Goal: Information Seeking & Learning: Learn about a topic

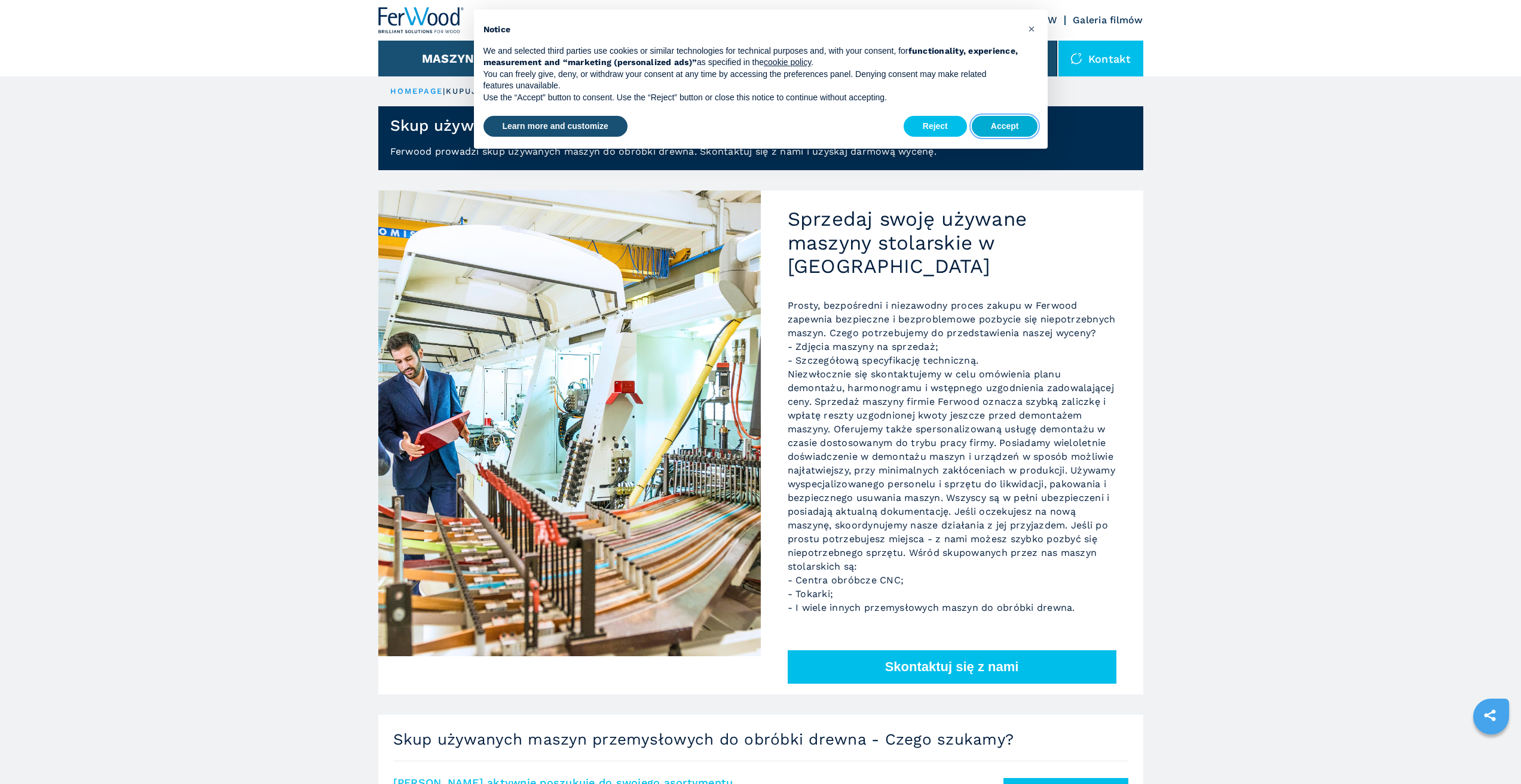
click at [1017, 125] on button "Accept" at bounding box center [1004, 126] width 66 height 21
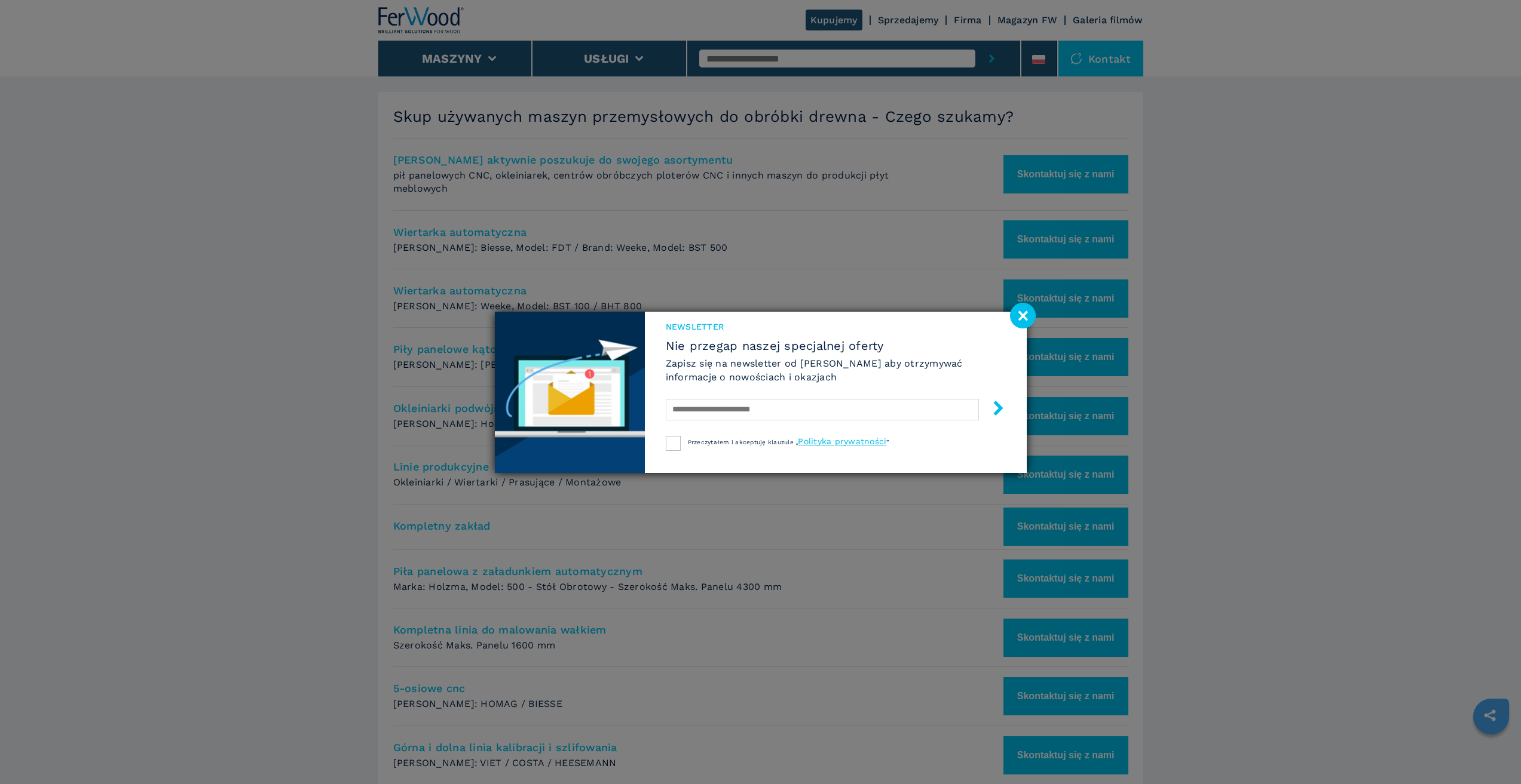
scroll to position [657, 0]
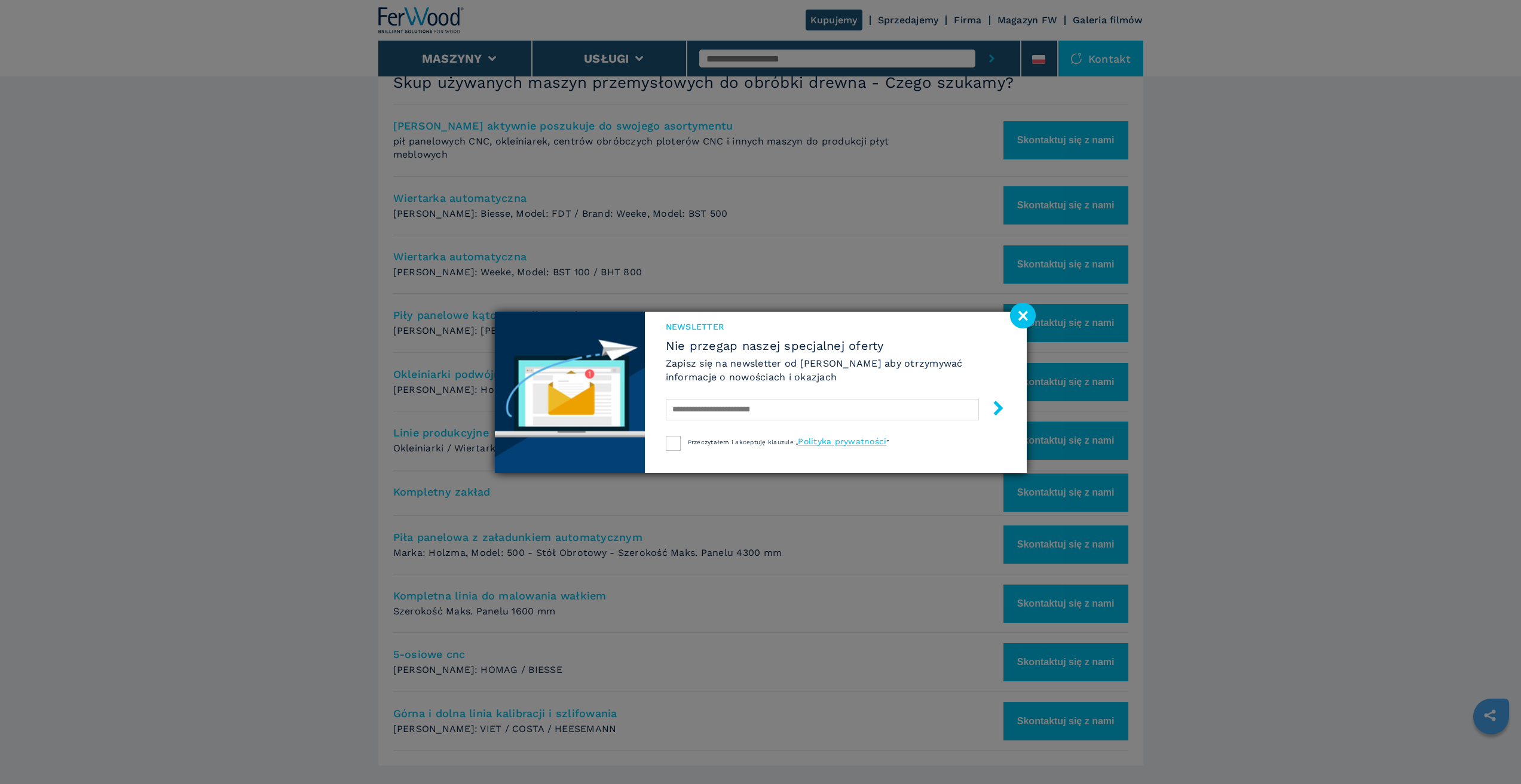
click at [1018, 312] on image at bounding box center [1022, 315] width 26 height 26
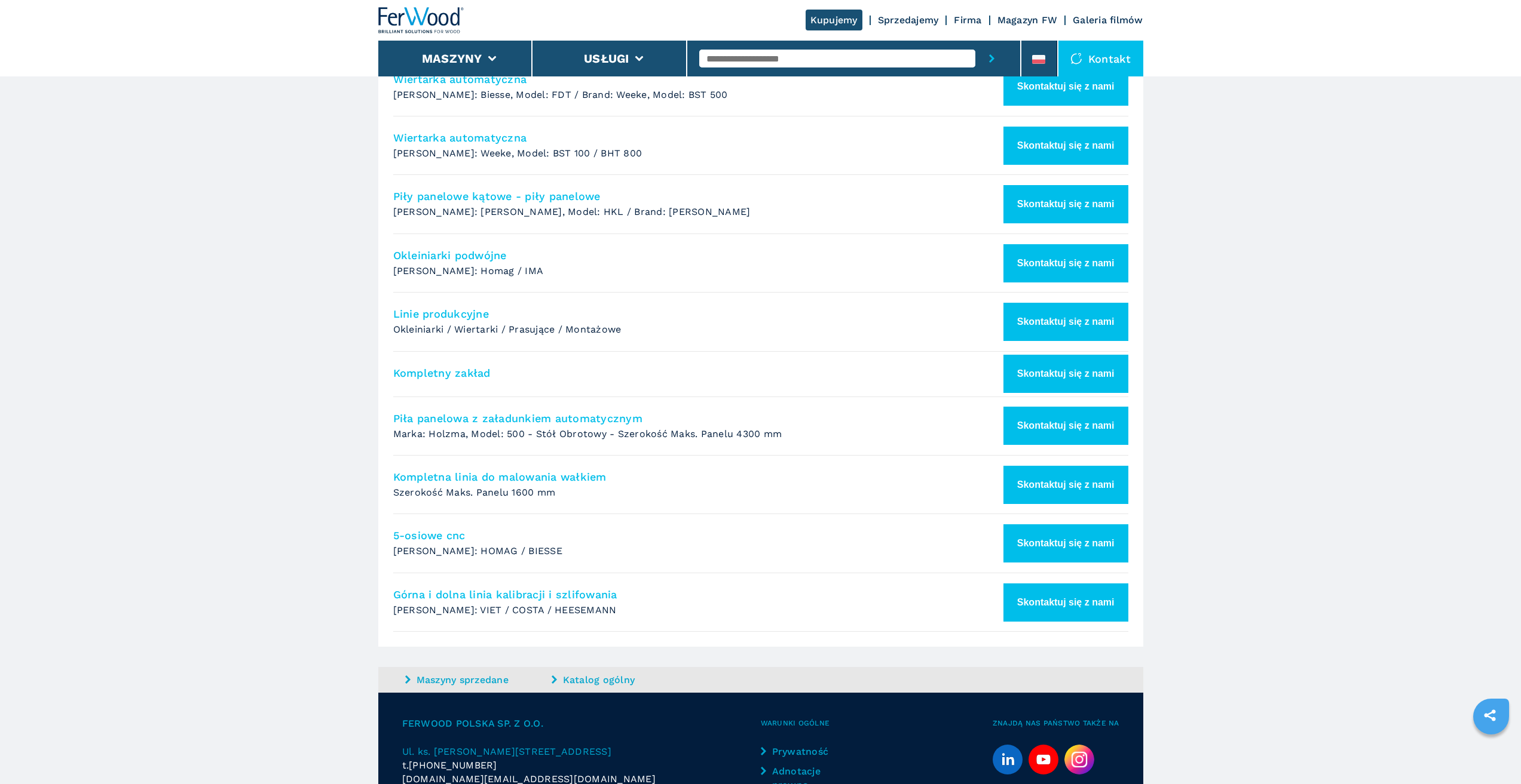
scroll to position [777, 0]
click at [400, 528] on h4 "5-osiowe cnc" at bounding box center [725, 535] width 663 height 14
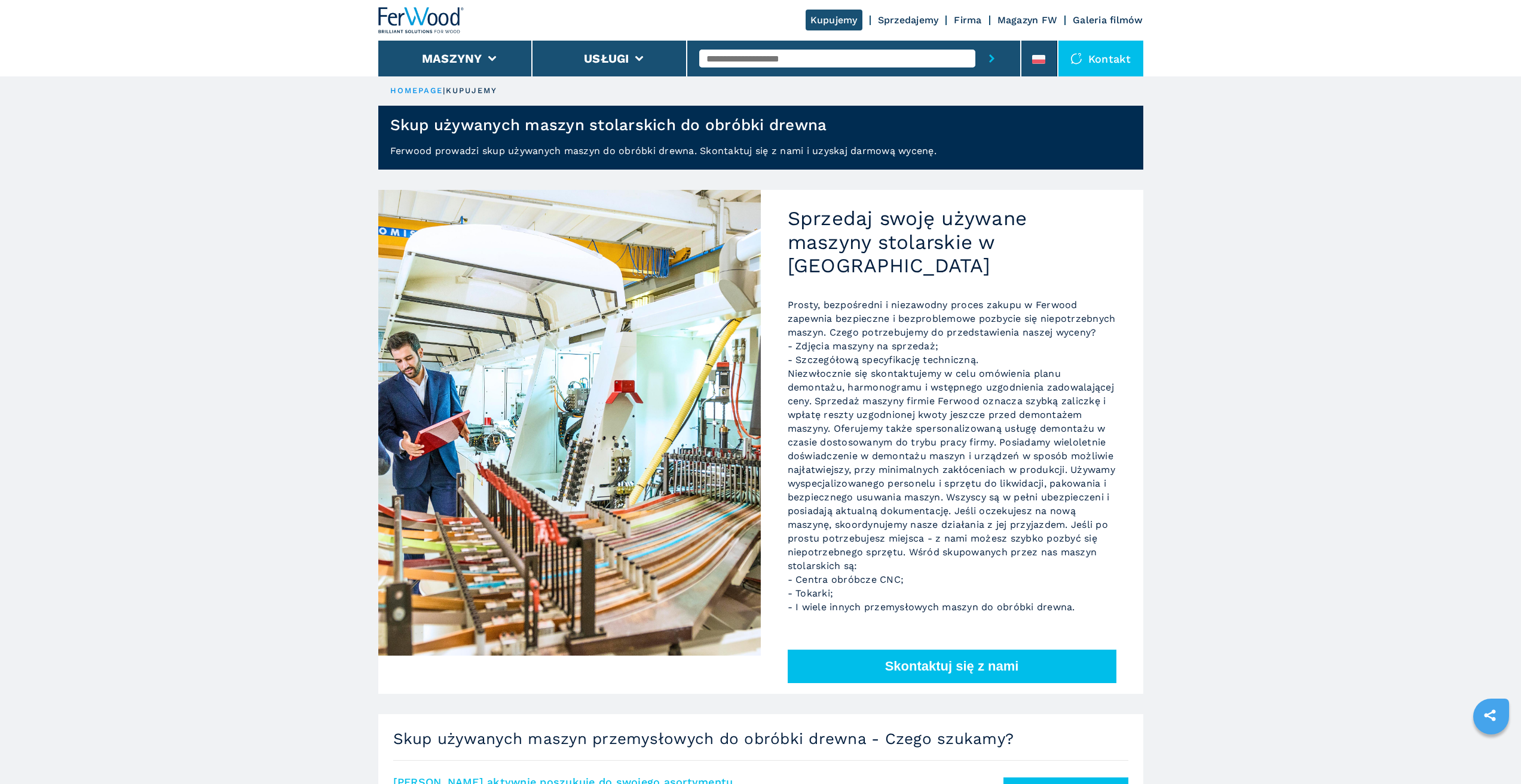
scroll to position [0, 0]
